Goal: Transaction & Acquisition: Purchase product/service

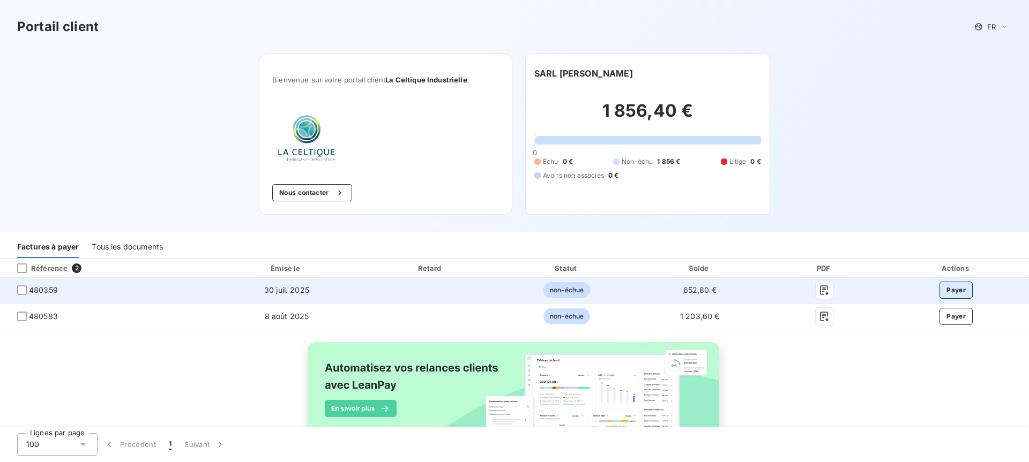
click at [961, 297] on button "Payer" at bounding box center [955, 290] width 33 height 17
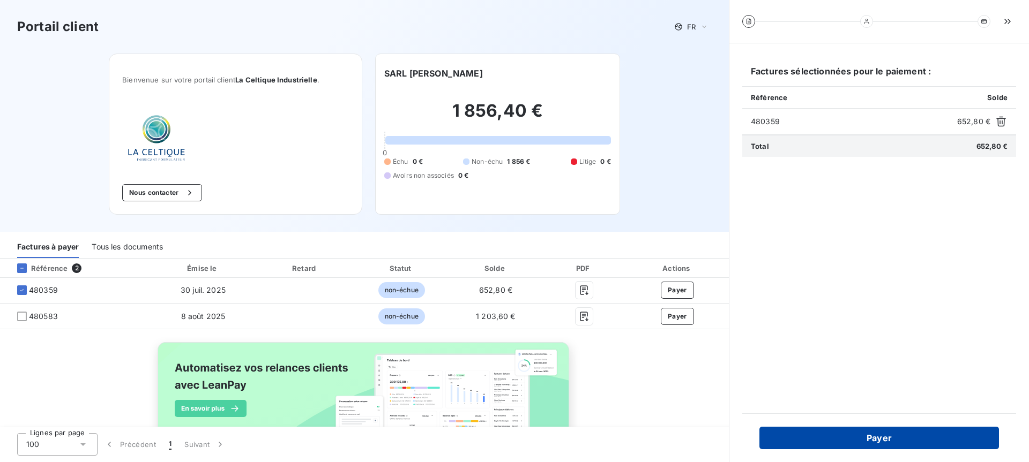
click at [919, 433] on button "Payer" at bounding box center [879, 438] width 240 height 23
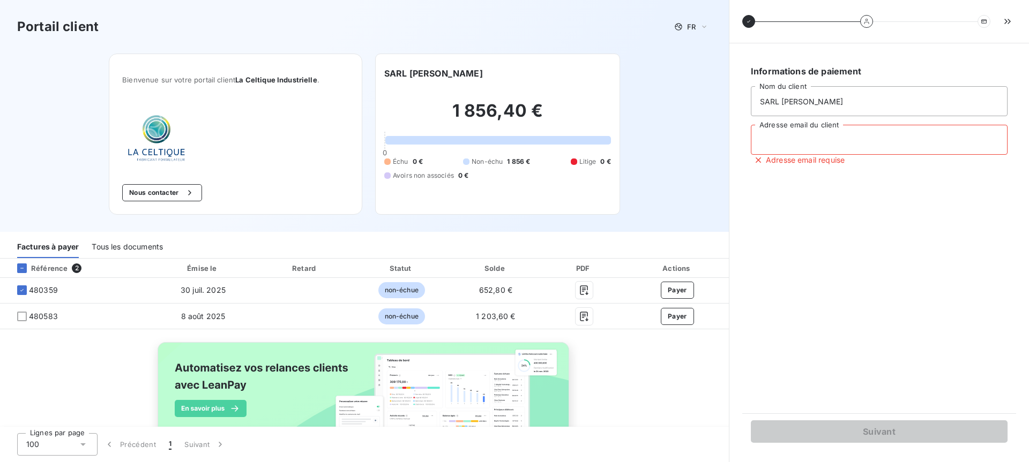
click at [811, 136] on input "Adresse email du client" at bounding box center [879, 140] width 257 height 30
type input "[EMAIL_ADDRESS][DOMAIN_NAME]"
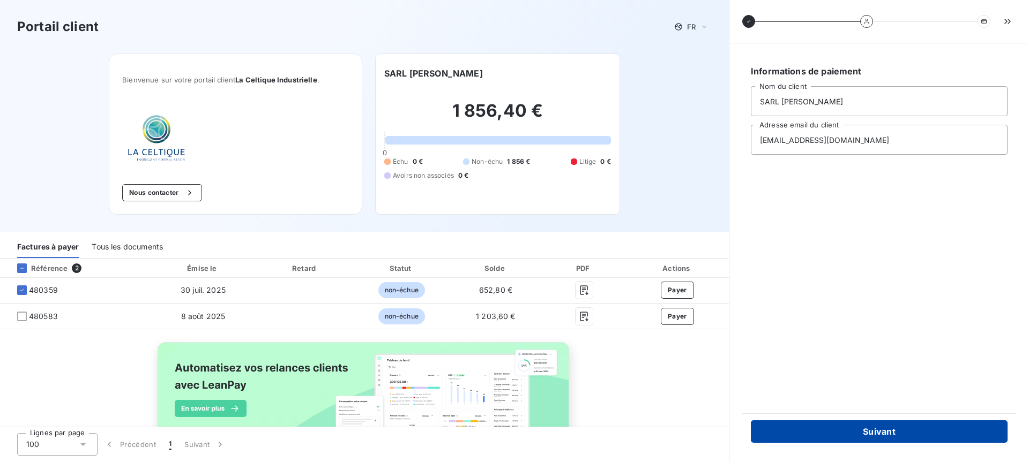
click at [892, 428] on button "Suivant" at bounding box center [879, 432] width 257 height 23
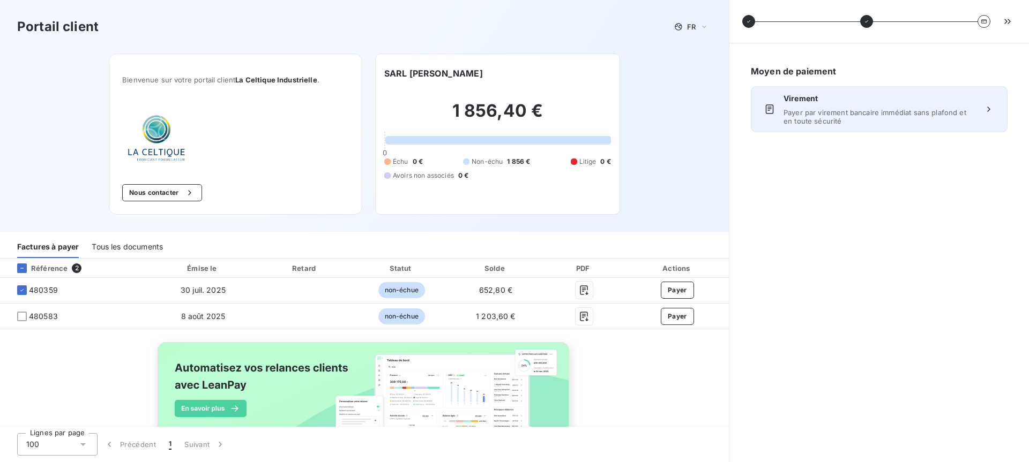
click at [872, 115] on span "Payer par virement bancaire immédiat sans plafond et en toute sécurité" at bounding box center [878, 116] width 191 height 17
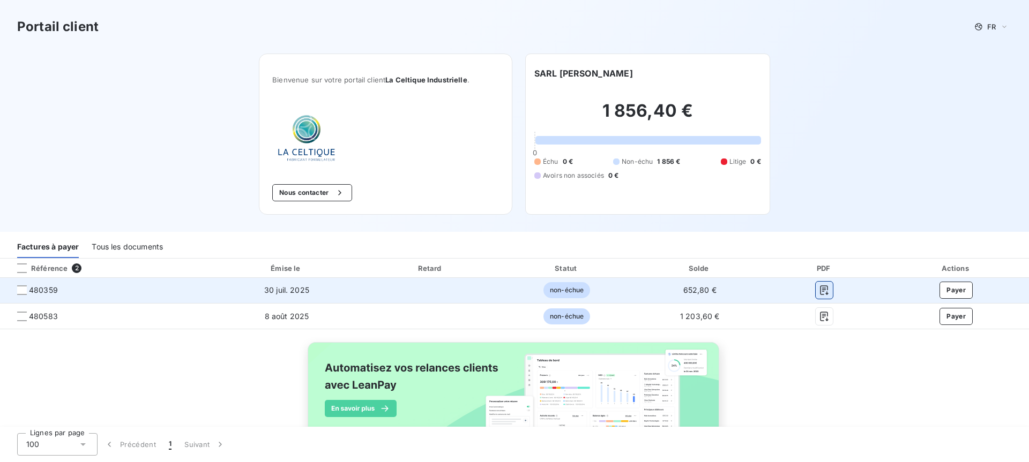
click at [824, 292] on icon "button" at bounding box center [824, 290] width 11 height 11
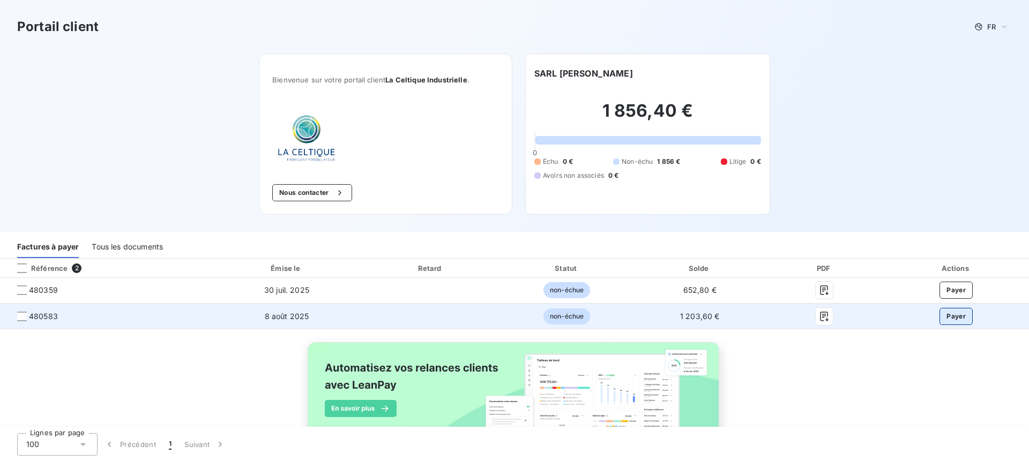
click at [954, 318] on button "Payer" at bounding box center [955, 316] width 33 height 17
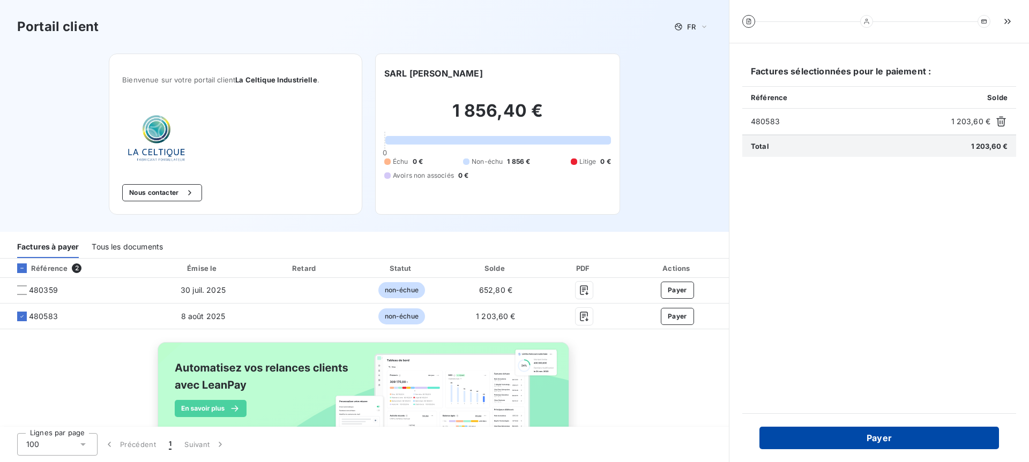
click at [878, 430] on button "Payer" at bounding box center [879, 438] width 240 height 23
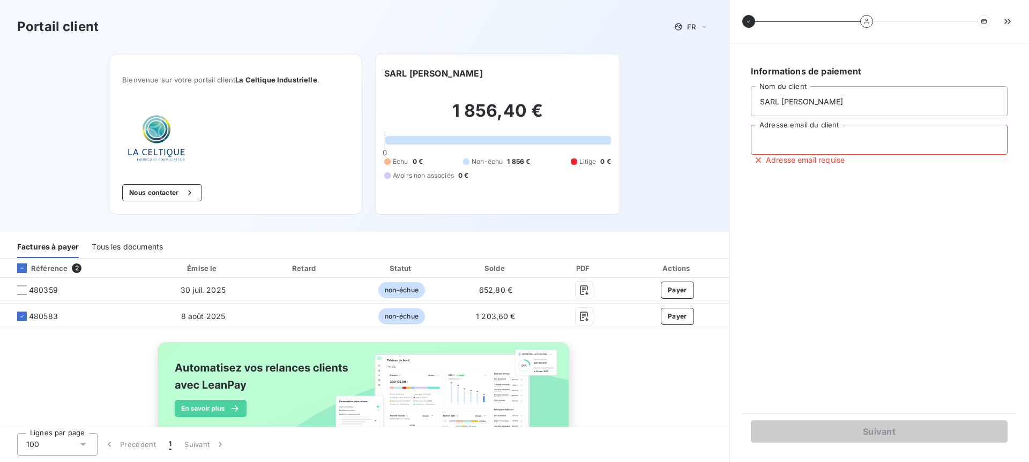
drag, startPoint x: 844, startPoint y: 133, endPoint x: 843, endPoint y: 140, distance: 7.6
click at [844, 133] on input "Adresse email du client" at bounding box center [879, 140] width 257 height 30
type input "[EMAIL_ADDRESS][DOMAIN_NAME]"
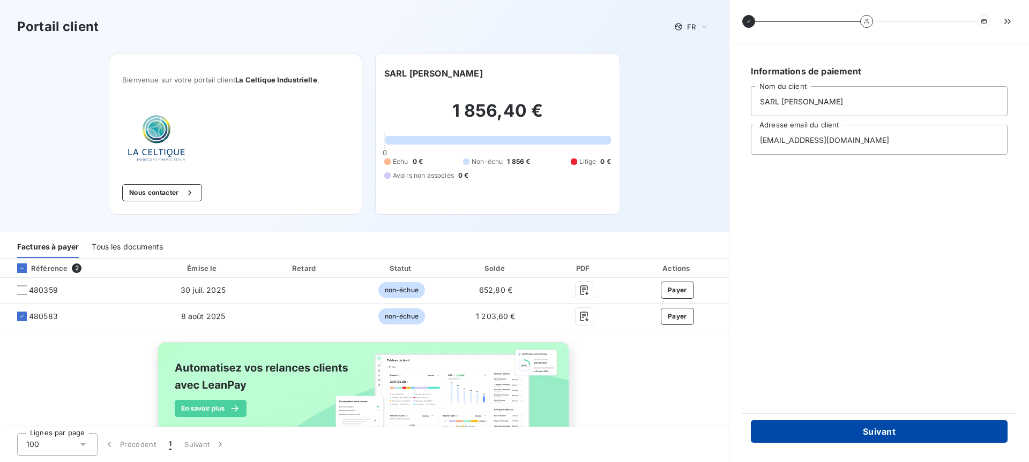
click at [867, 437] on button "Suivant" at bounding box center [879, 432] width 257 height 23
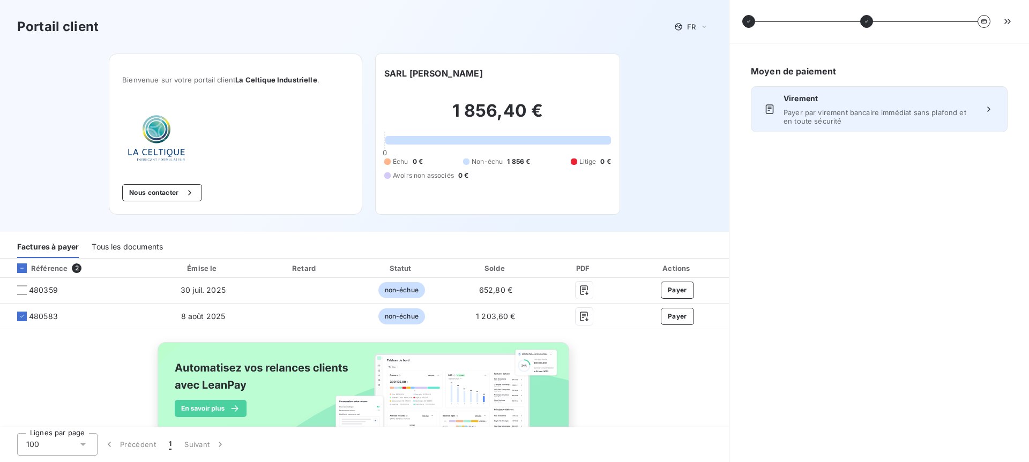
click at [848, 117] on span "Payer par virement bancaire immédiat sans plafond et en toute sécurité" at bounding box center [878, 116] width 191 height 17
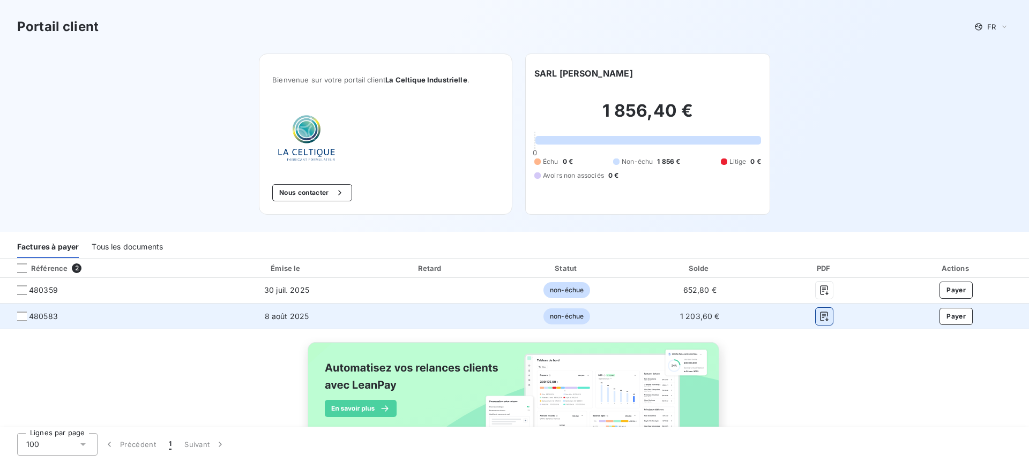
click at [825, 317] on icon "button" at bounding box center [824, 316] width 11 height 11
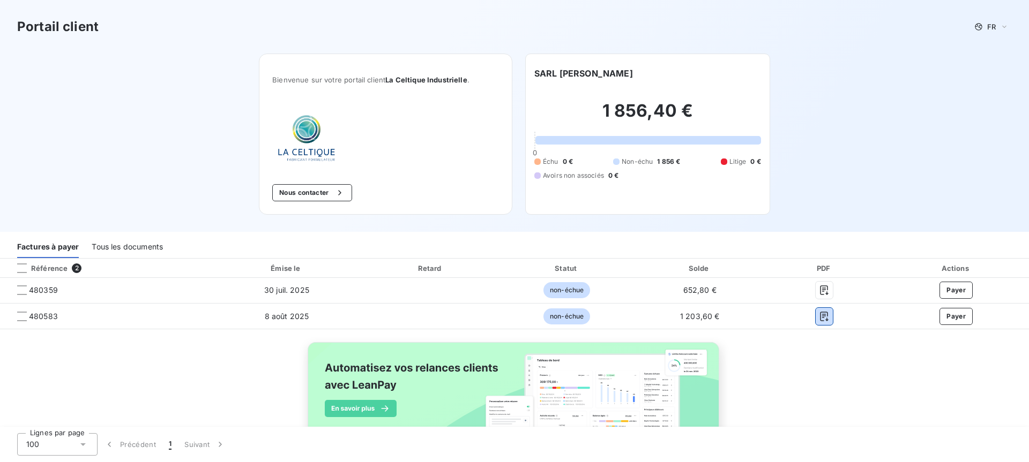
scroll to position [46, 0]
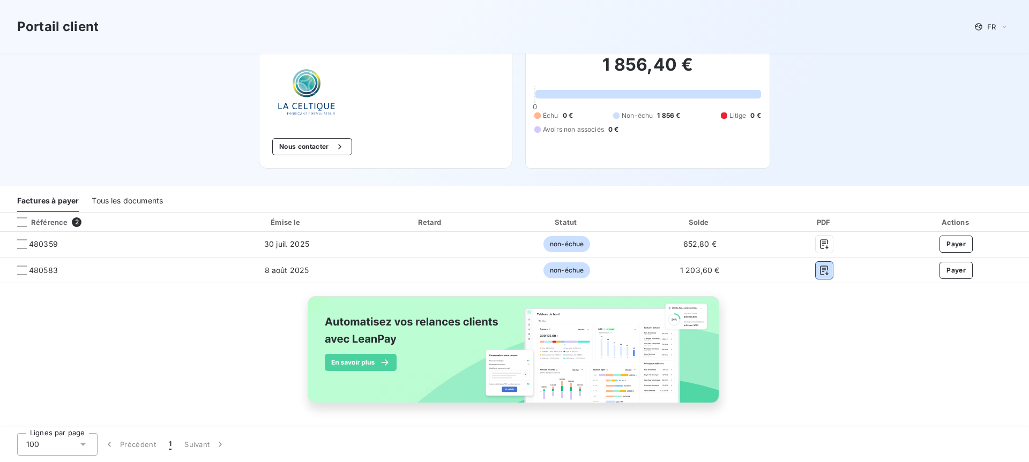
click at [116, 202] on div "Tous les documents" at bounding box center [127, 201] width 71 height 23
